Goal: Task Accomplishment & Management: Manage account settings

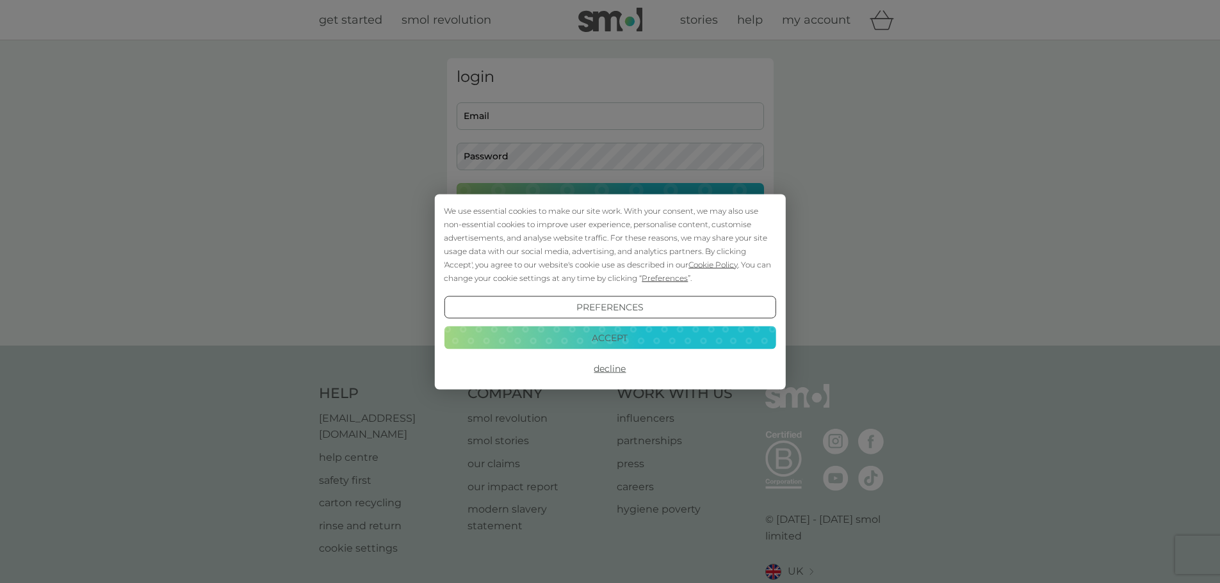
click at [605, 341] on button "Accept" at bounding box center [610, 338] width 332 height 23
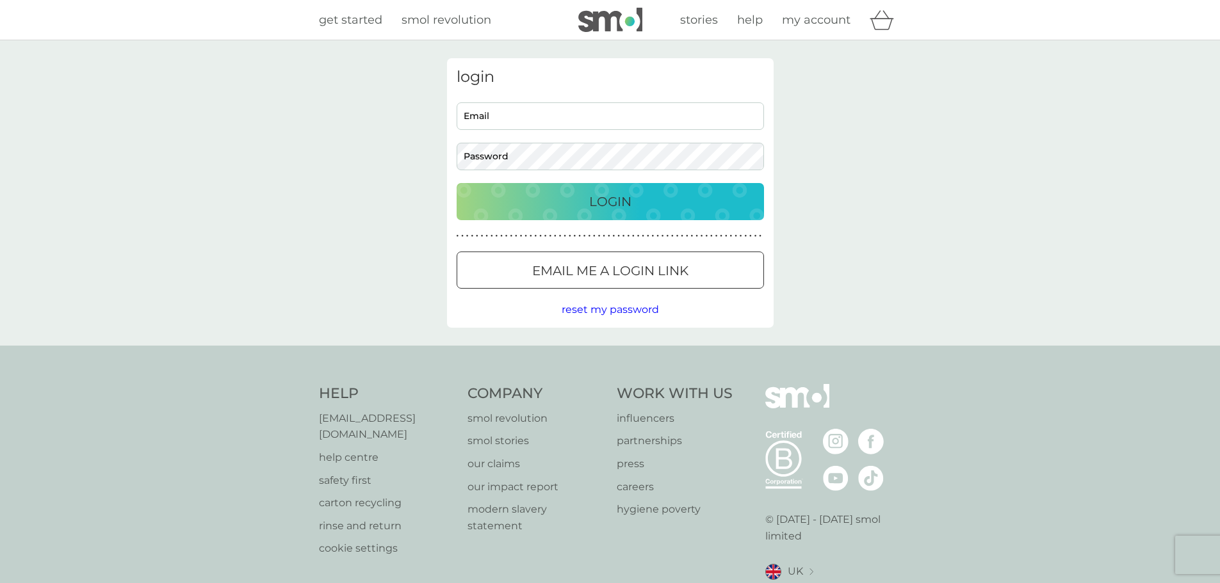
click at [608, 122] on input "Email" at bounding box center [610, 116] width 307 height 28
type input "lewis@umwuk.com"
click at [609, 183] on button "Login" at bounding box center [610, 201] width 307 height 37
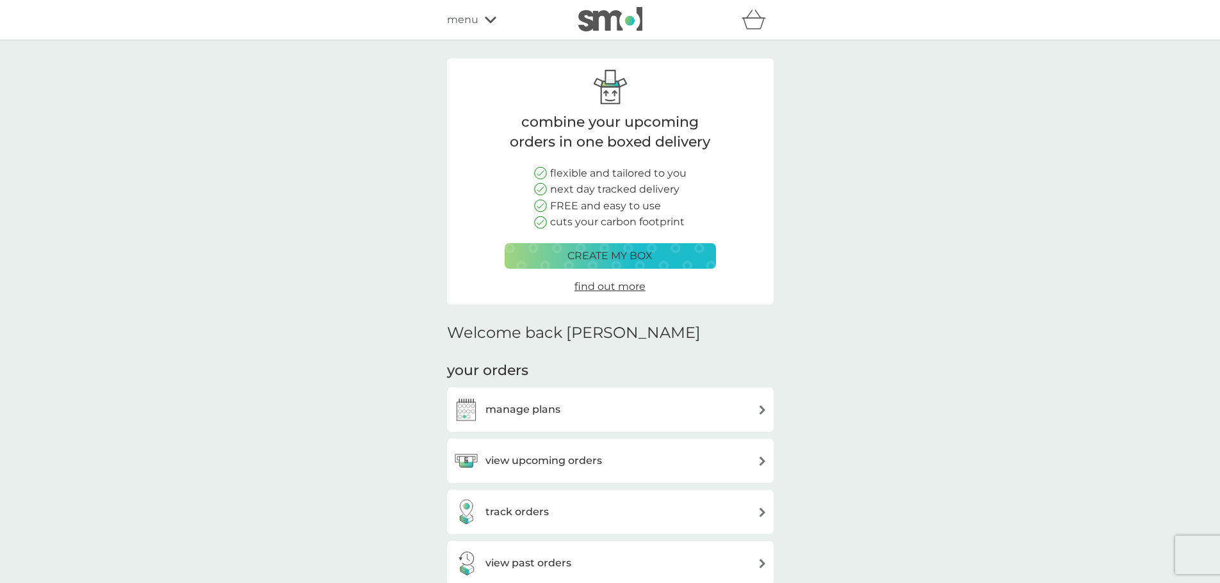
scroll to position [192, 0]
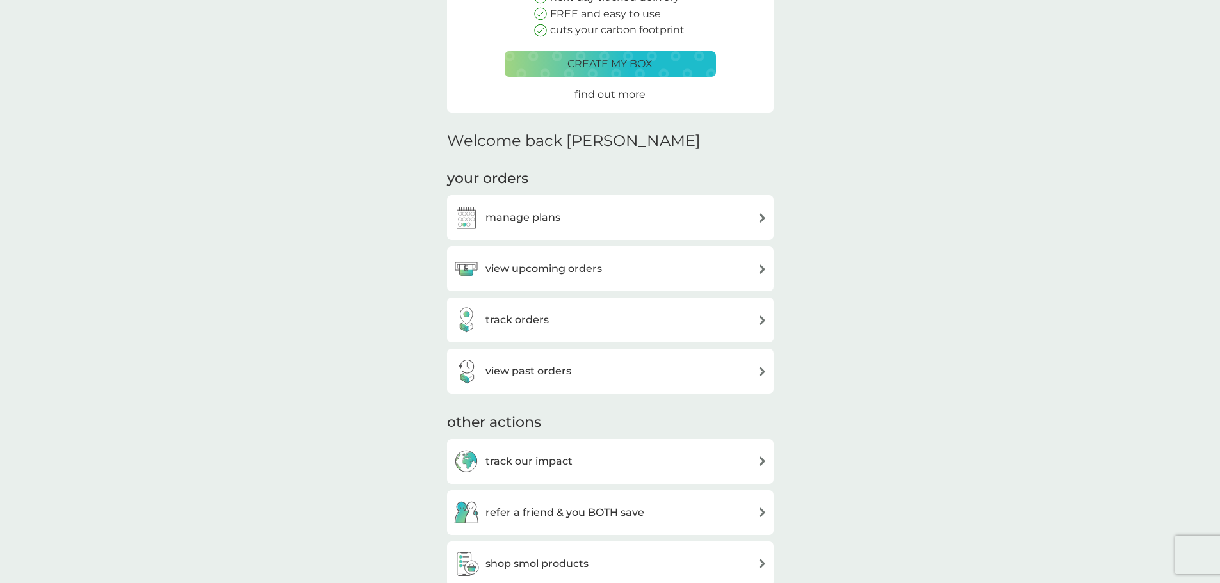
click at [592, 226] on div "manage plans" at bounding box center [610, 218] width 314 height 26
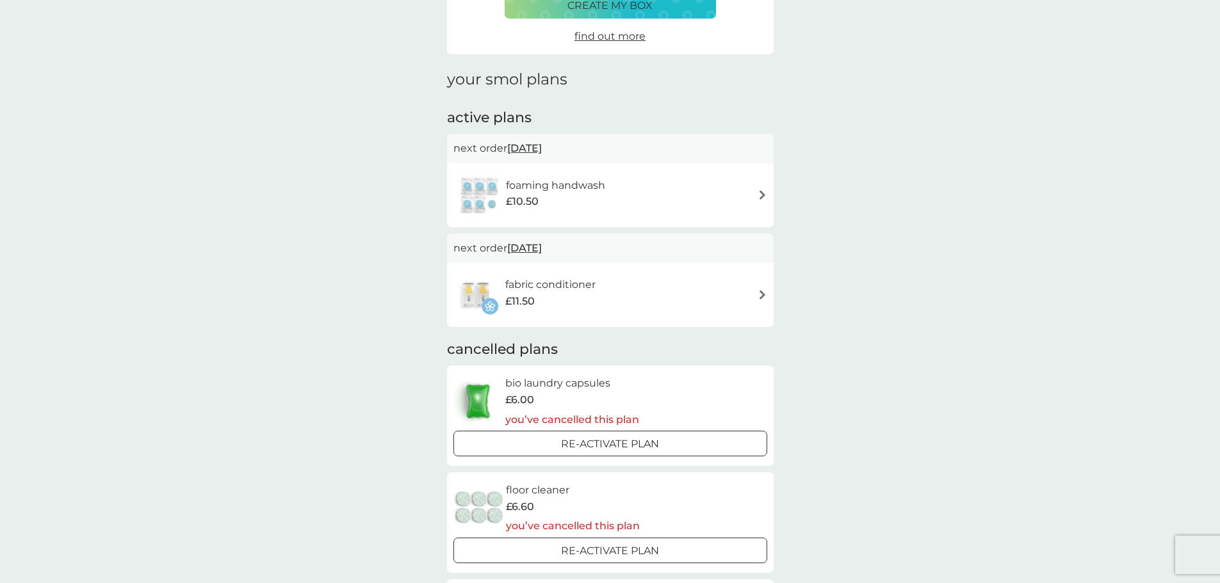
scroll to position [128, 0]
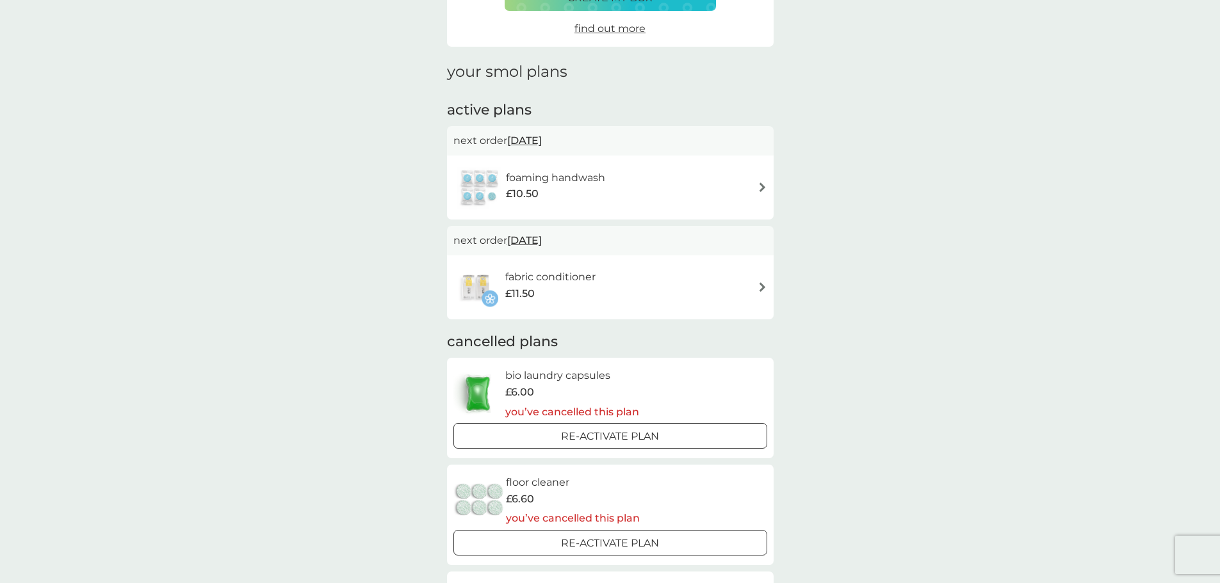
click at [724, 293] on div "fabric conditioner £11.50" at bounding box center [610, 287] width 314 height 45
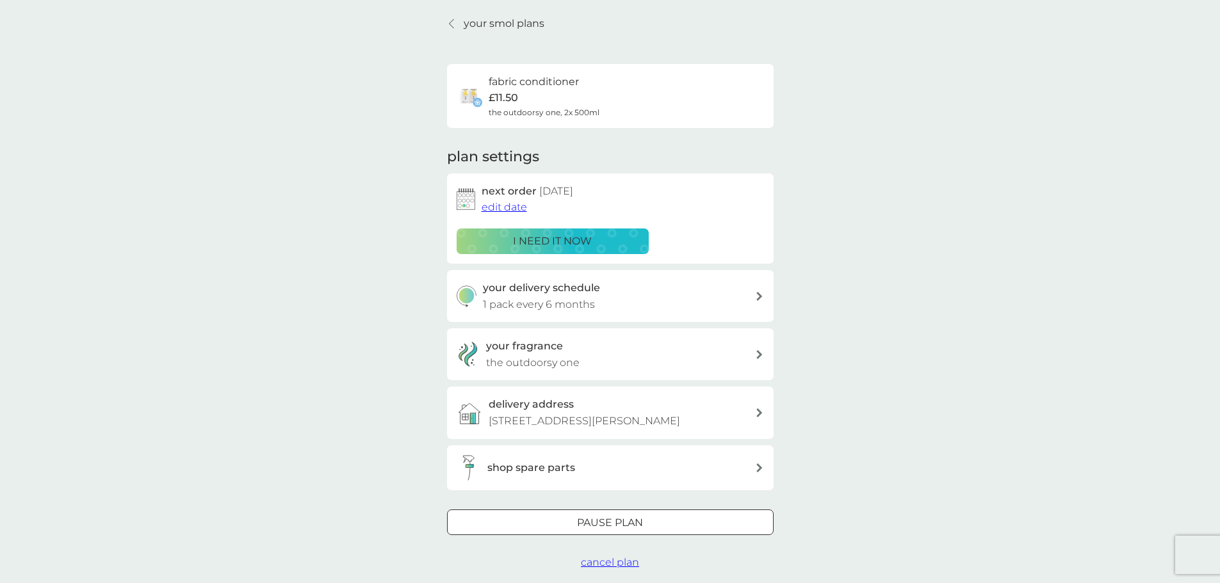
scroll to position [64, 0]
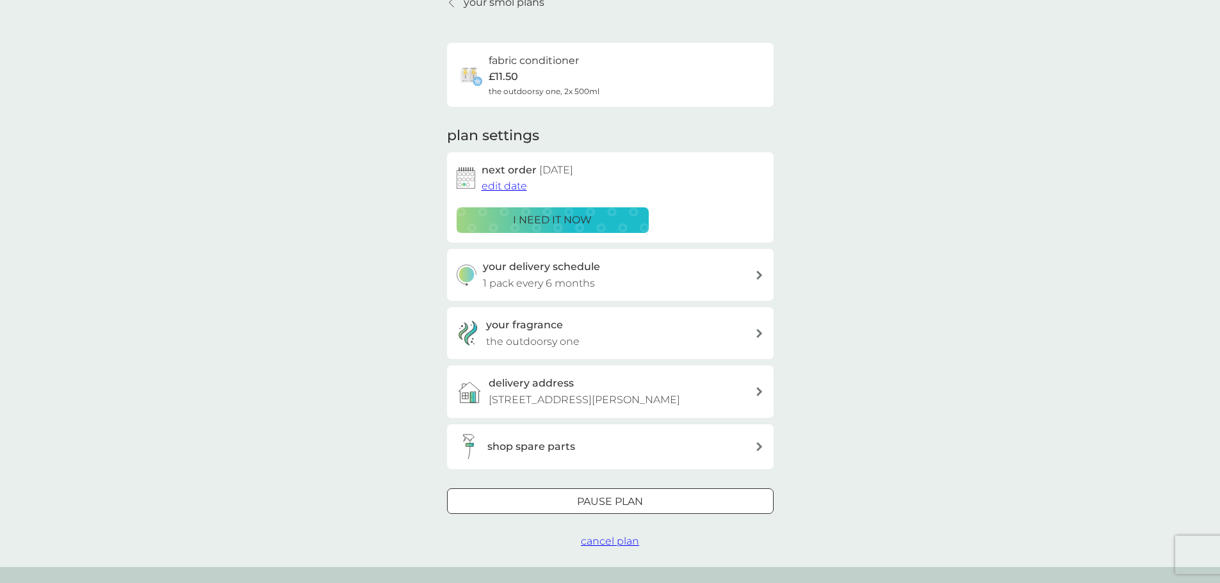
click at [595, 539] on span "cancel plan" at bounding box center [610, 541] width 58 height 12
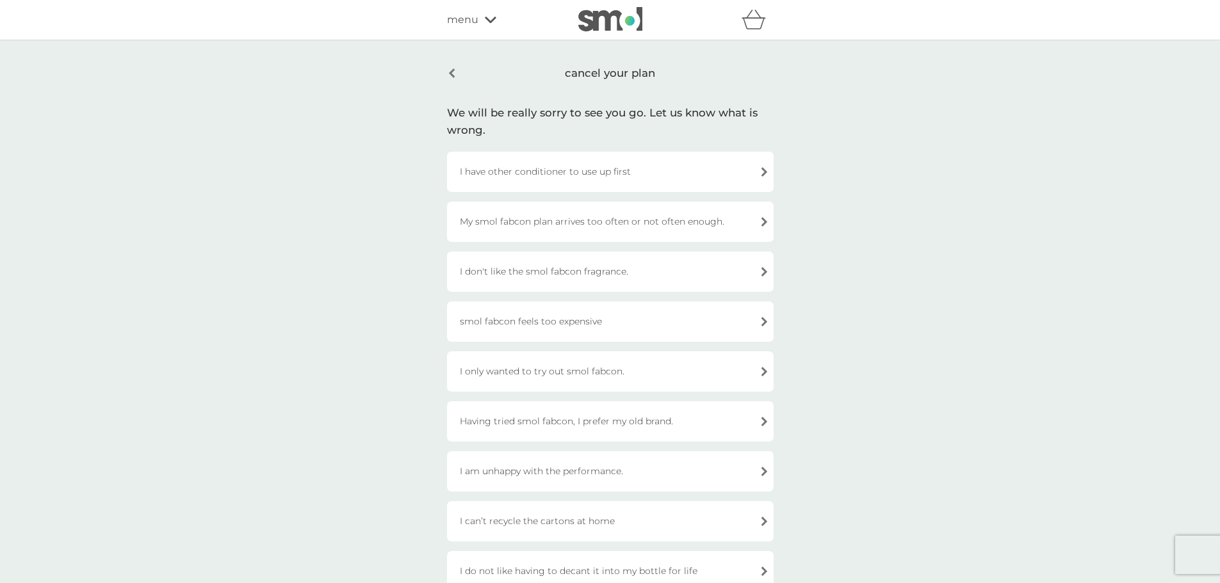
click at [595, 174] on div "I have other conditioner to use up first" at bounding box center [610, 172] width 327 height 40
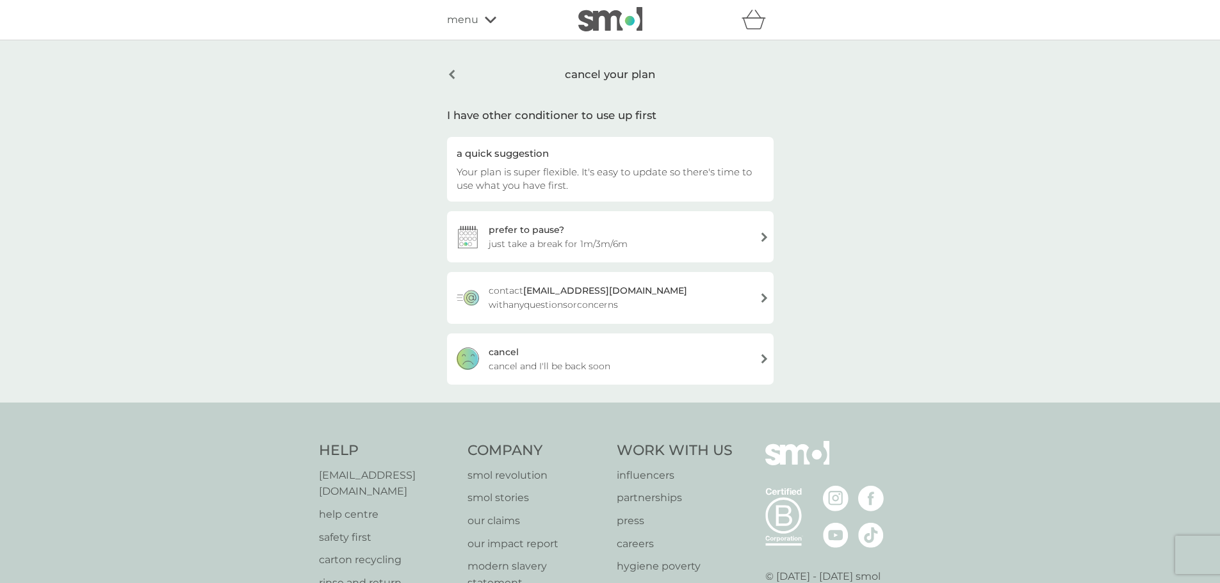
click at [572, 368] on span "cancel and I'll be back soon" at bounding box center [550, 366] width 122 height 14
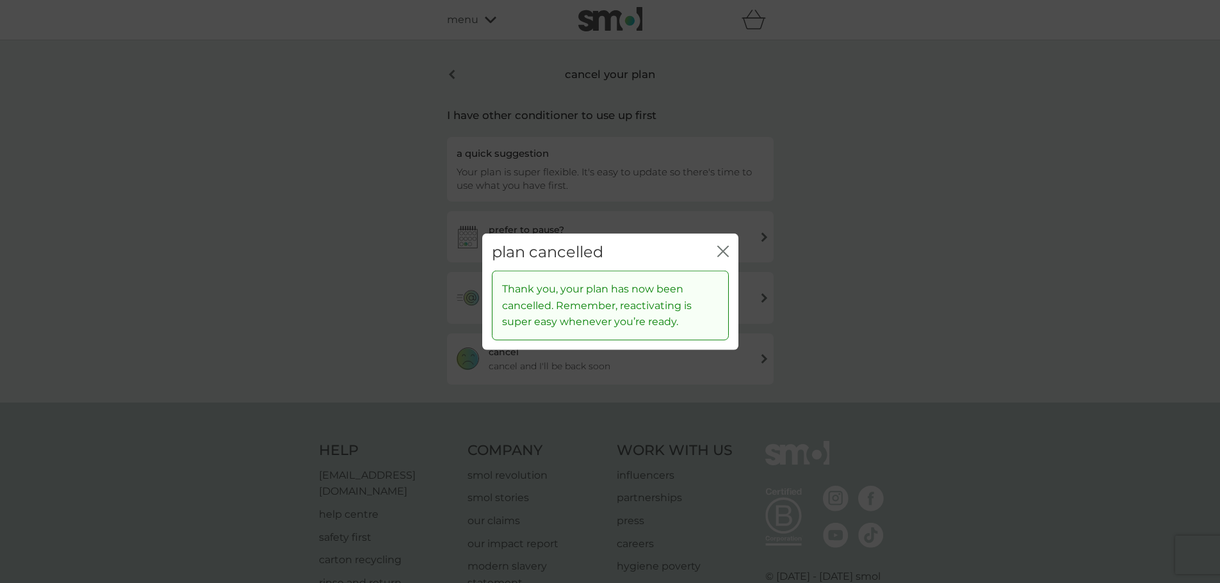
click at [721, 248] on icon "close" at bounding box center [723, 251] width 12 height 12
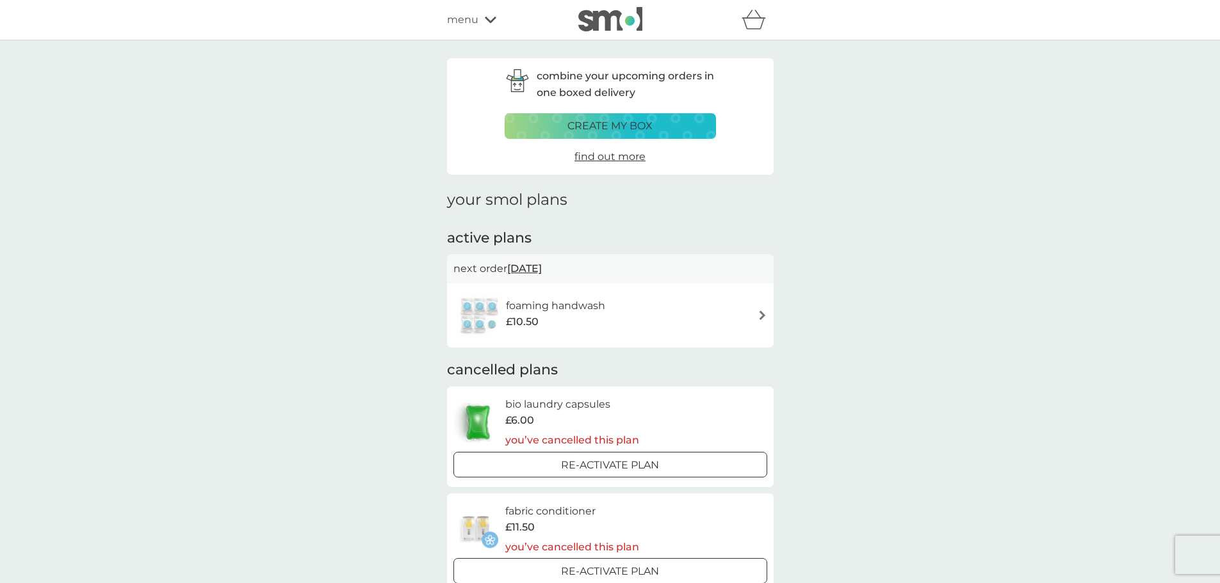
drag, startPoint x: 406, startPoint y: 316, endPoint x: 342, endPoint y: 190, distance: 140.9
